Goal: Task Accomplishment & Management: Manage account settings

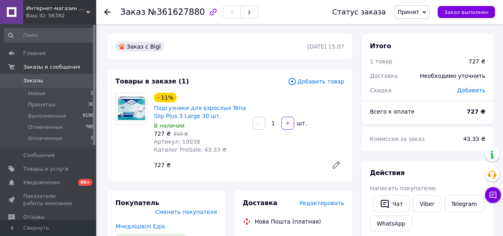
scroll to position [130, 0]
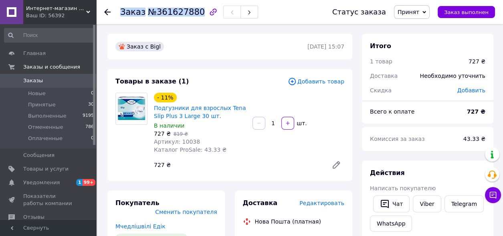
drag, startPoint x: 194, startPoint y: 13, endPoint x: 120, endPoint y: 13, distance: 73.4
click at [120, 13] on h1 "Заказ №361627880" at bounding box center [162, 12] width 85 height 10
copy h1 "Заказ №361627880"
click at [77, 86] on link "Заказы 0" at bounding box center [49, 81] width 99 height 14
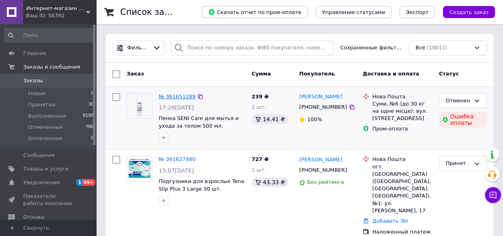
click at [173, 97] on link "№ 361651289" at bounding box center [177, 96] width 37 height 6
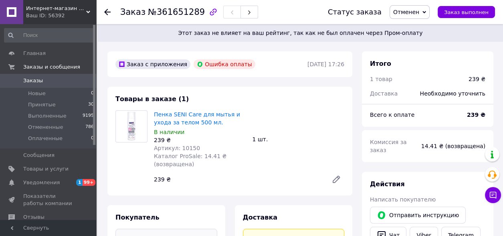
click at [69, 75] on link "Заказы 0" at bounding box center [49, 81] width 99 height 14
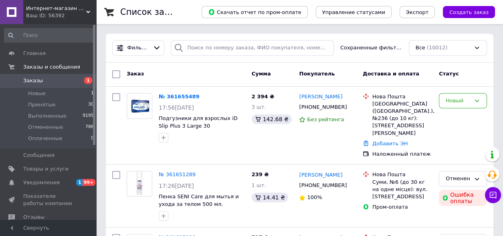
click at [63, 81] on span "Заказы" at bounding box center [48, 80] width 51 height 7
click at [177, 95] on link "№ 361655489" at bounding box center [179, 96] width 41 height 6
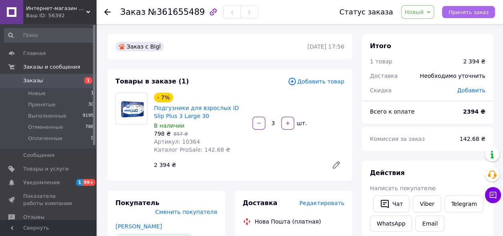
click at [478, 13] on span "Принять заказ" at bounding box center [469, 12] width 40 height 6
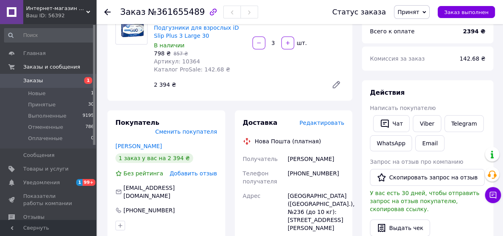
scroll to position [120, 0]
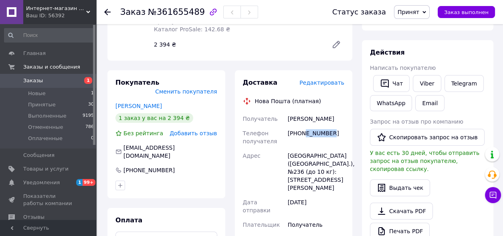
drag, startPoint x: 333, startPoint y: 135, endPoint x: 304, endPoint y: 137, distance: 28.6
click at [304, 137] on div "[PHONE_NUMBER]" at bounding box center [316, 137] width 60 height 22
drag, startPoint x: 305, startPoint y: 135, endPoint x: 327, endPoint y: 117, distance: 27.9
click at [325, 119] on div "[PERSON_NAME]" at bounding box center [316, 118] width 60 height 14
drag, startPoint x: 332, startPoint y: 132, endPoint x: 305, endPoint y: 135, distance: 27.5
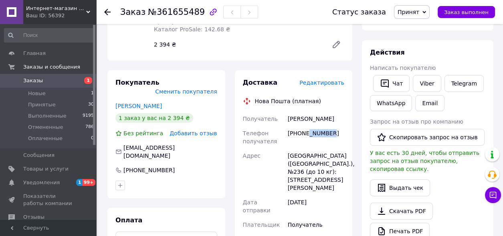
click at [305, 135] on div "[PHONE_NUMBER]" at bounding box center [316, 137] width 60 height 22
copy div "2844356"
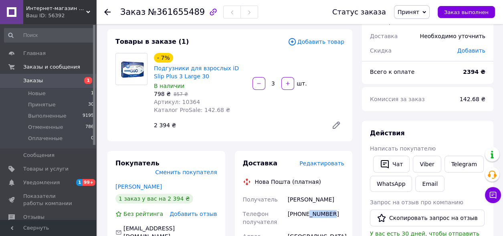
drag, startPoint x: 322, startPoint y: 213, endPoint x: 337, endPoint y: 207, distance: 15.7
click at [322, 213] on div "[PHONE_NUMBER]" at bounding box center [316, 218] width 60 height 22
click at [336, 213] on div "[PHONE_NUMBER]" at bounding box center [316, 218] width 60 height 22
drag, startPoint x: 298, startPoint y: 215, endPoint x: 332, endPoint y: 211, distance: 34.8
click at [334, 212] on div "[PHONE_NUMBER]" at bounding box center [316, 218] width 60 height 22
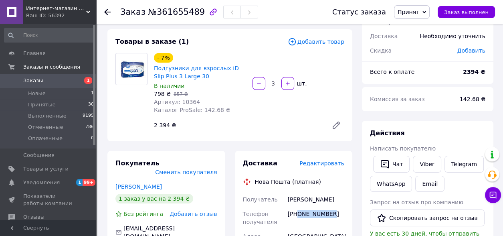
copy div "0982844356"
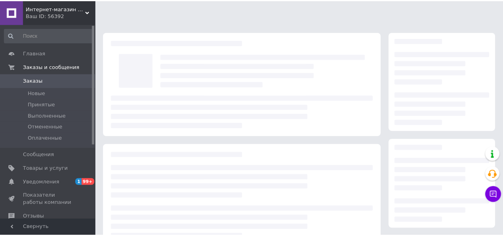
scroll to position [40, 0]
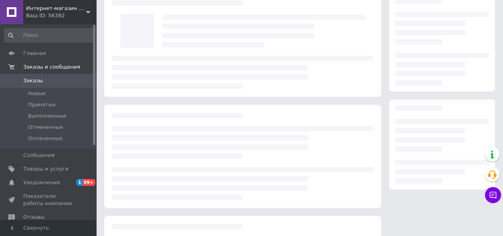
scroll to position [40, 0]
